Goal: Obtain resource: Obtain resource

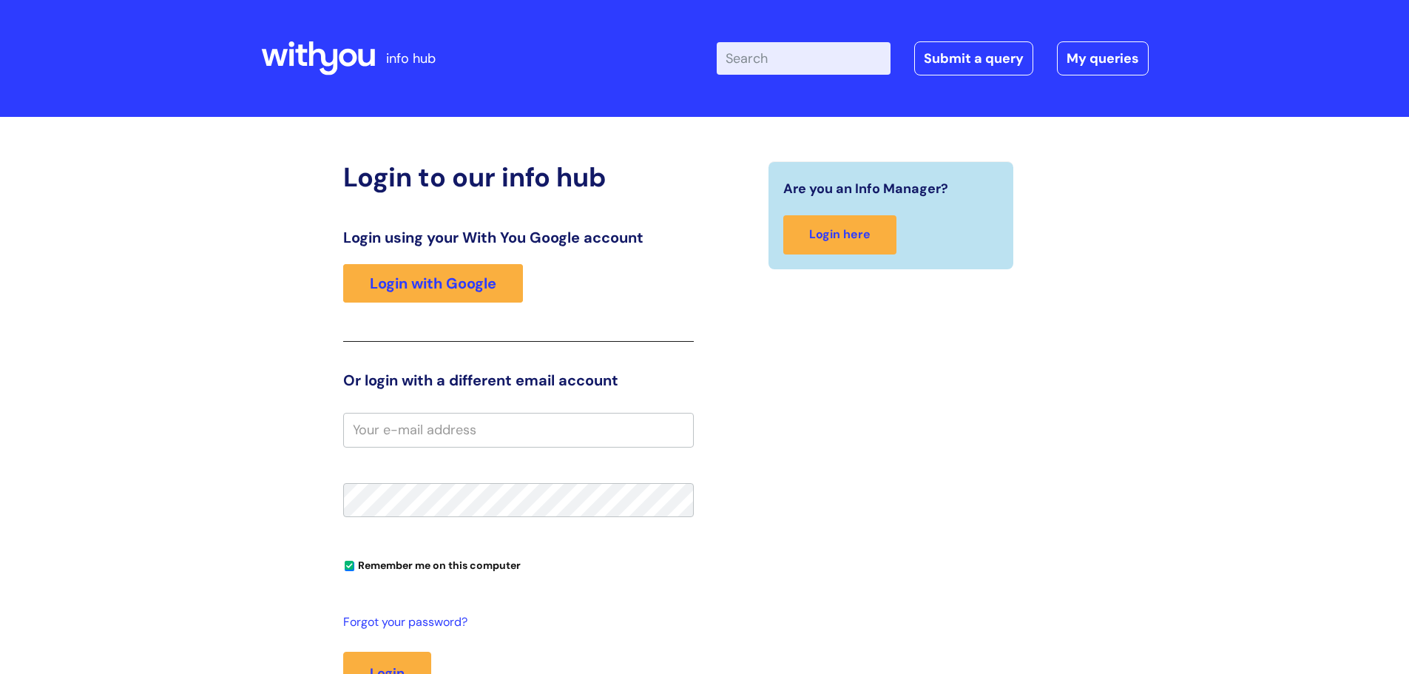
click at [449, 266] on link "Login with Google" at bounding box center [433, 283] width 180 height 38
click at [439, 274] on link "Login with Google" at bounding box center [433, 283] width 180 height 38
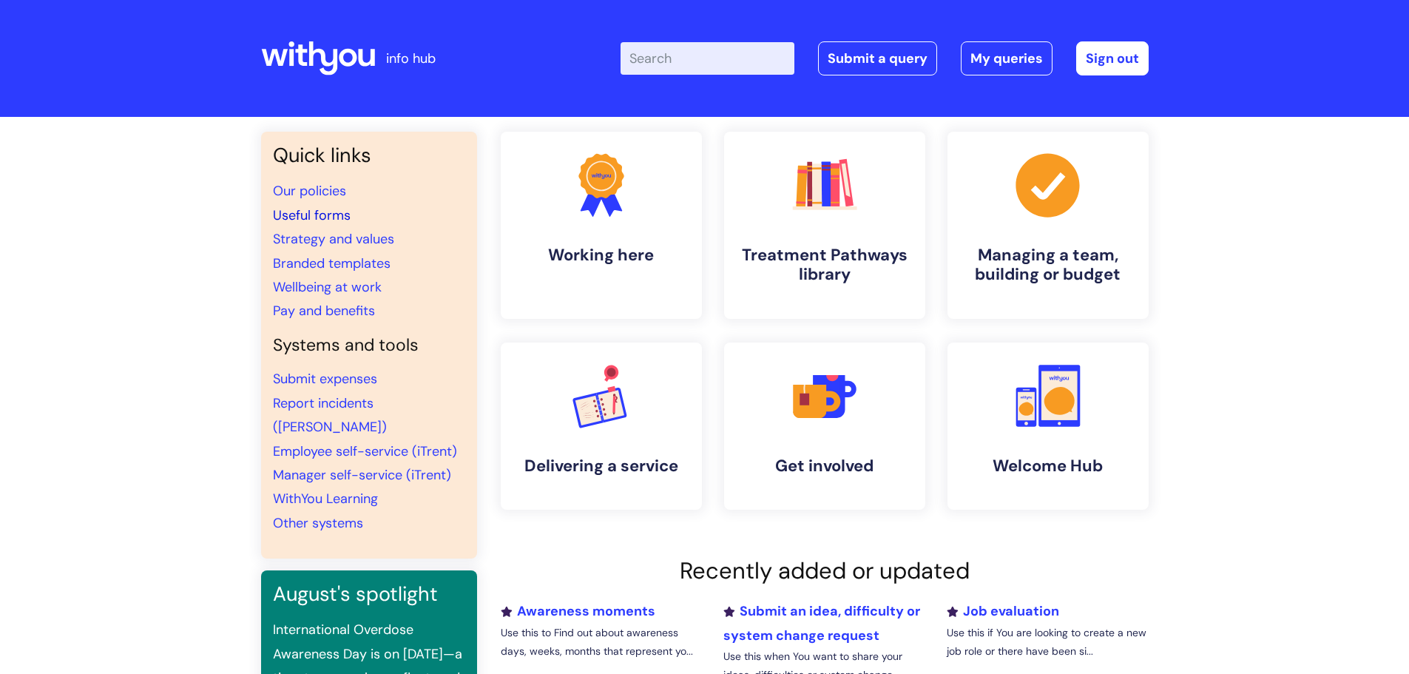
click at [326, 211] on link "Useful forms" at bounding box center [312, 215] width 78 height 18
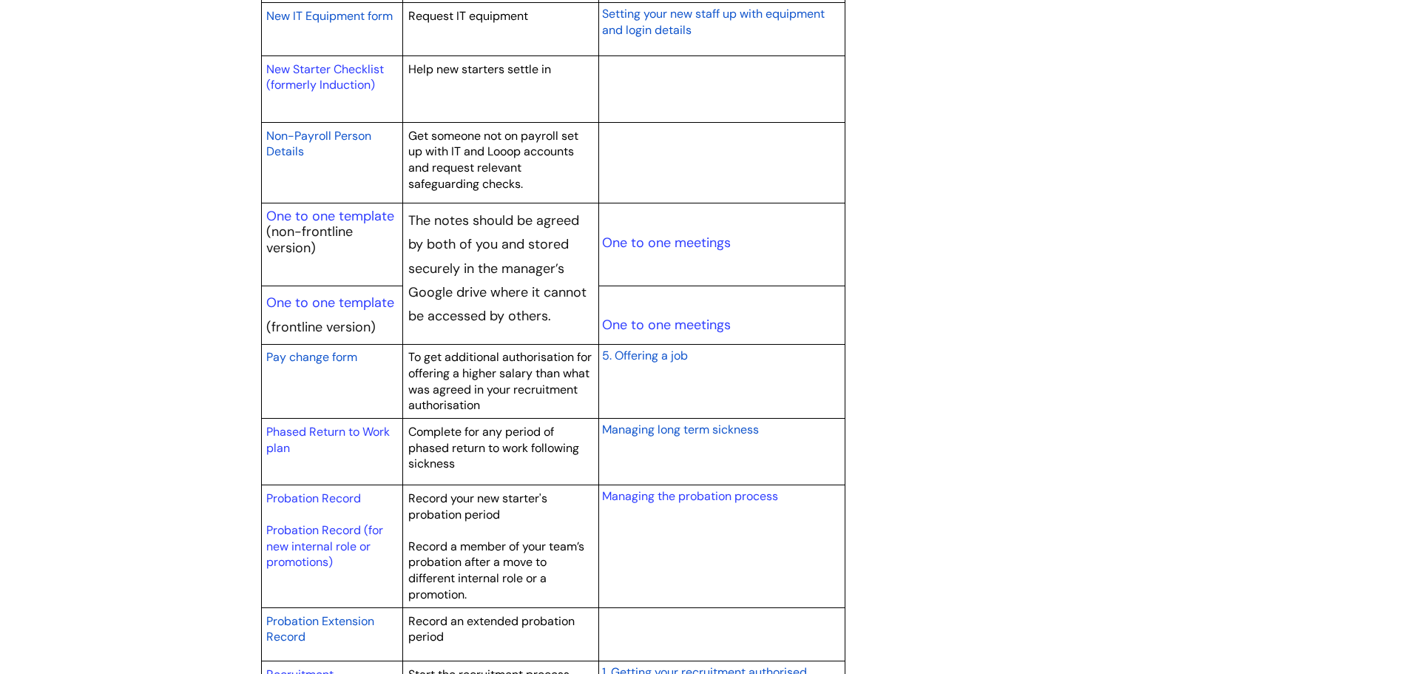
scroll to position [1701, 0]
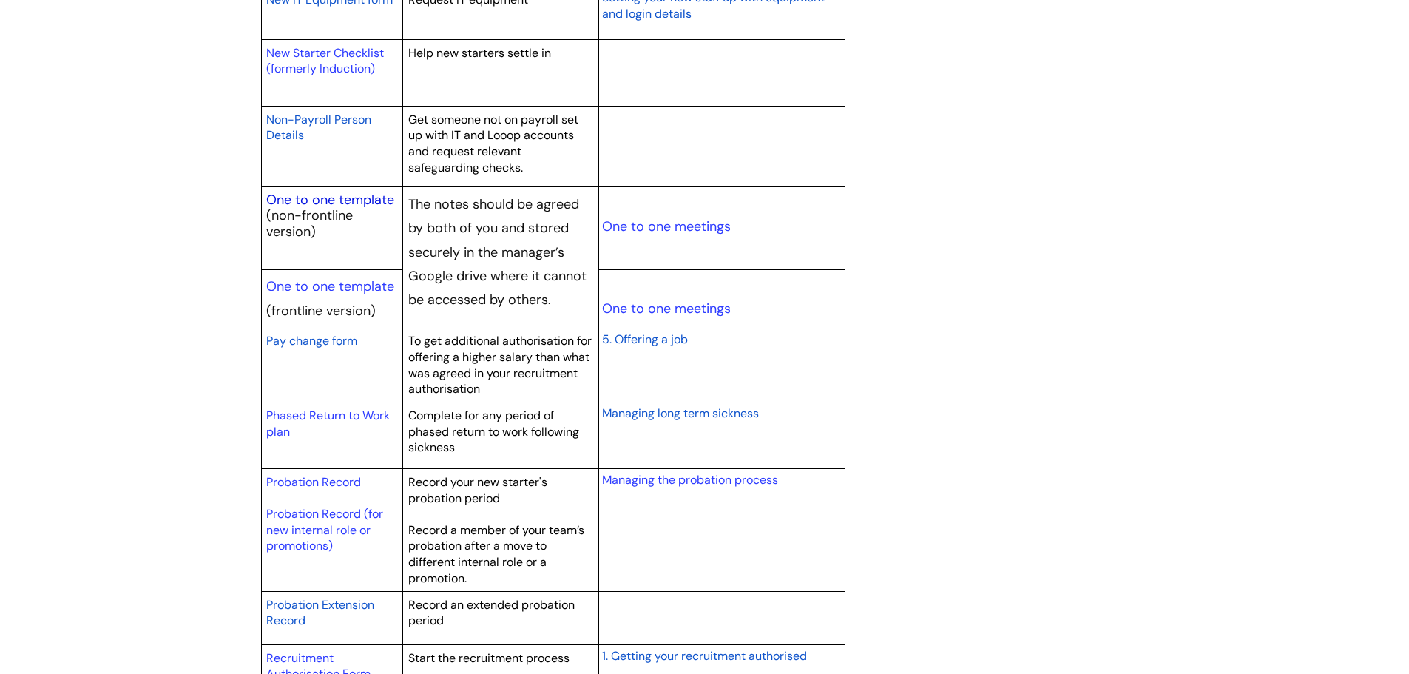
click at [345, 194] on link "One to one template" at bounding box center [330, 200] width 128 height 18
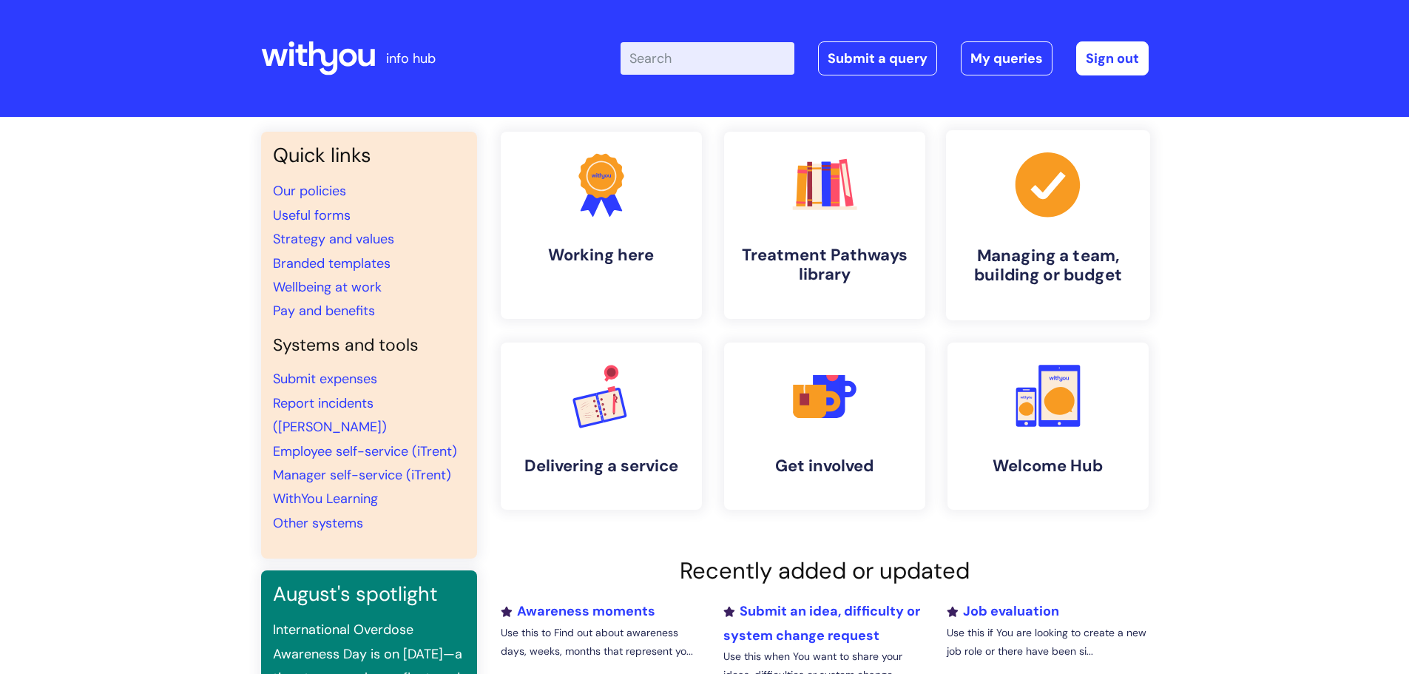
click at [1024, 219] on icon ".cls-1{fill:#a53144;stroke-width:0px;}" at bounding box center [1047, 184] width 73 height 73
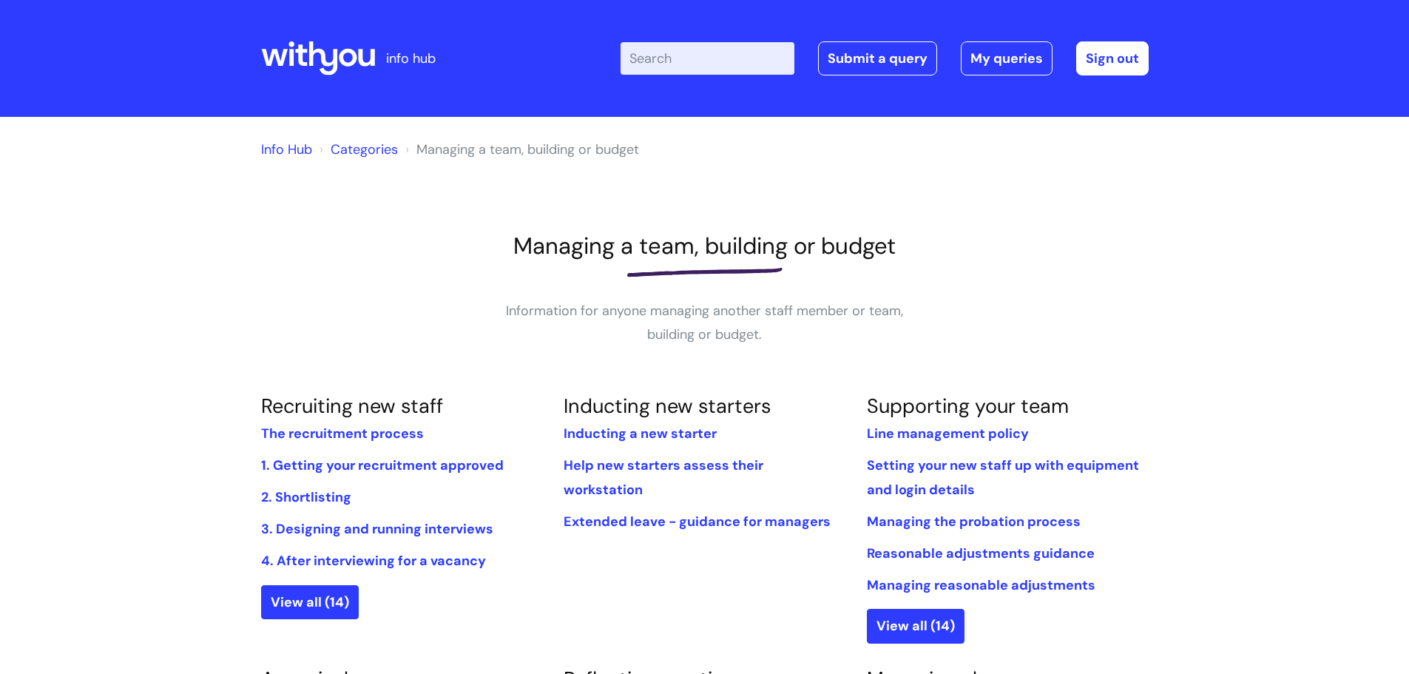
click at [290, 149] on link "Info Hub" at bounding box center [286, 150] width 51 height 18
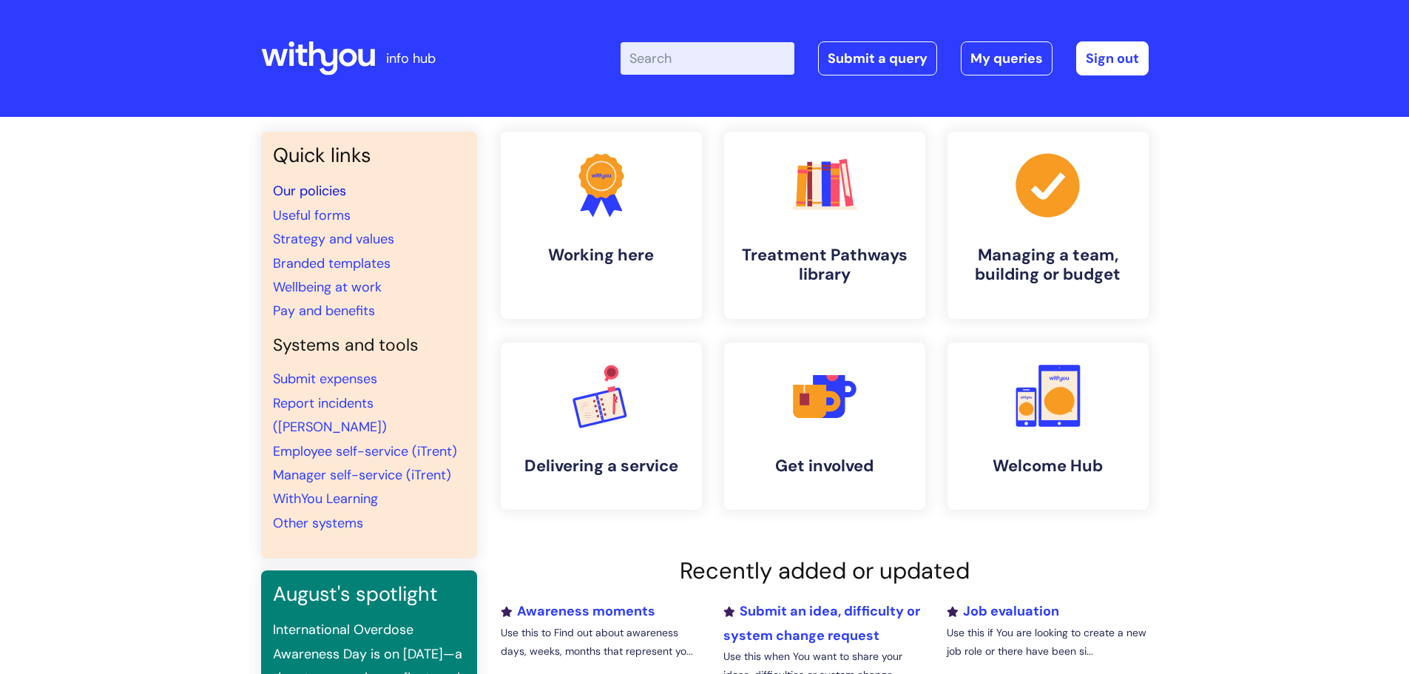
click at [334, 190] on link "Our policies" at bounding box center [309, 191] width 73 height 18
